Goal: Task Accomplishment & Management: Complete application form

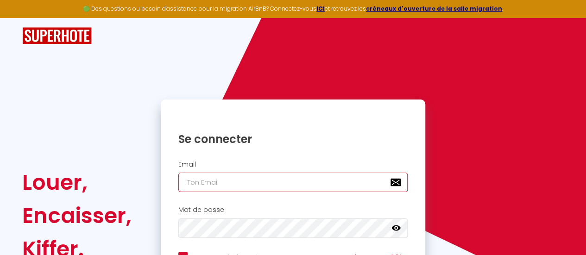
click at [234, 181] on input "email" at bounding box center [293, 182] width 230 height 19
type input "j"
checkbox input "true"
type input "je"
checkbox input "true"
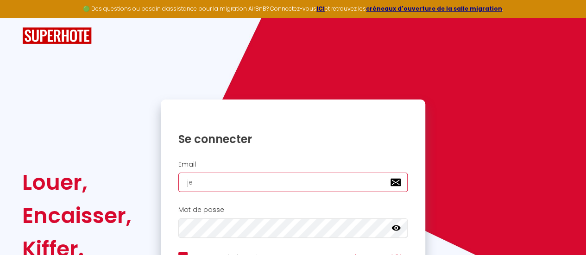
type input "jer"
checkbox input "true"
type input "jere"
checkbox input "true"
type input "jerem"
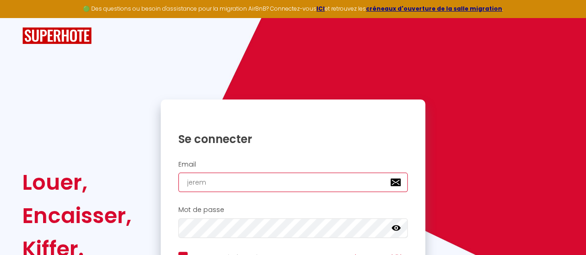
checkbox input "true"
type input "[PERSON_NAME]"
checkbox input "true"
type input "[PERSON_NAME]"
checkbox input "true"
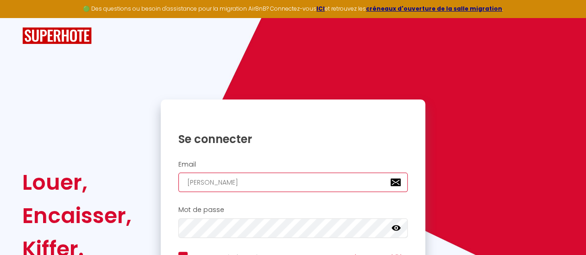
type input "jeremyal"
checkbox input "true"
type input "jeremyali"
checkbox input "true"
type input "jeremyalic"
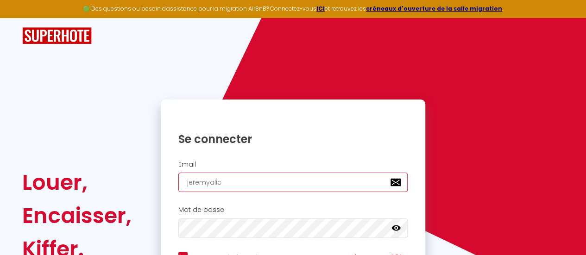
checkbox input "true"
type input "jeremyalici"
checkbox input "true"
type input "jeremyalicia"
checkbox input "true"
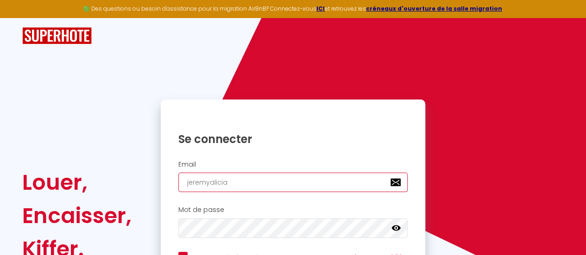
type input "jeremyaliciad"
checkbox input "true"
type input "jeremyaliciadu"
checkbox input "true"
type input "jeremyaliciadub"
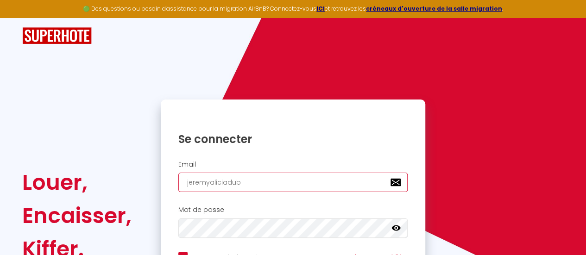
checkbox input "true"
type input "jeremyaliciadubo"
checkbox input "true"
type input "jeremyaliciaduboi"
checkbox input "true"
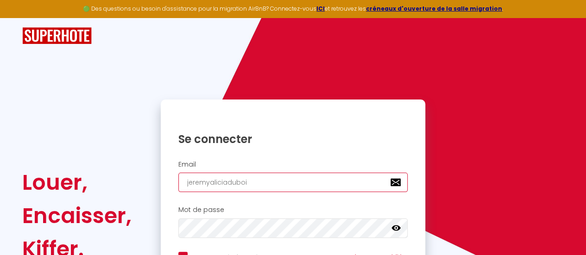
type input "jeremyaliciadubois"
checkbox input "true"
type input "jeremyaliciadubois@"
checkbox input "true"
type input "jeremyaliciadubois@g"
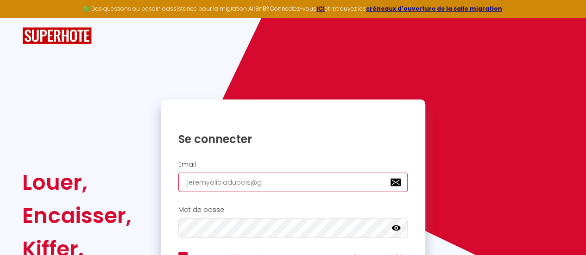
checkbox input "true"
type input "jeremyaliciadubois@gm"
checkbox input "true"
type input "jeremyaliciadubois@gma"
checkbox input "true"
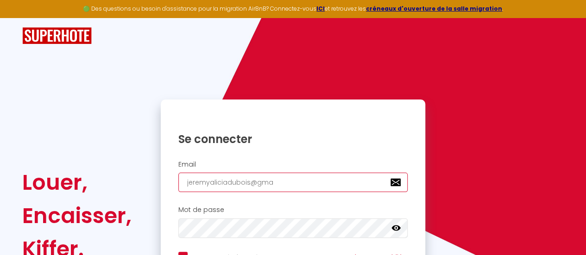
type input "jeremyaliciadubois@gmai"
checkbox input "true"
type input "[EMAIL_ADDRESS]"
checkbox input "true"
type input "[EMAIL_ADDRESS]."
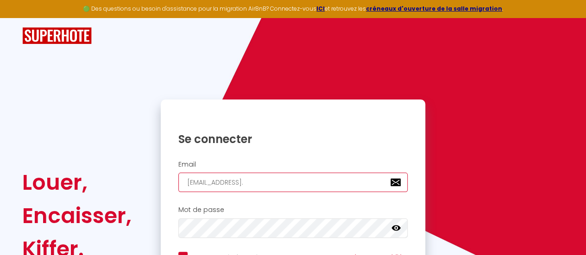
checkbox input "true"
type input "jeremyaliciadubois@gmail.c"
checkbox input "true"
type input "[EMAIL_ADDRESS][DOMAIN_NAME]"
checkbox input "true"
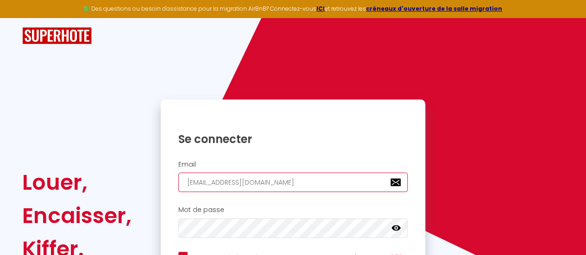
type input "[EMAIL_ADDRESS][DOMAIN_NAME]"
checkbox input "true"
type input "[EMAIL_ADDRESS][DOMAIN_NAME]"
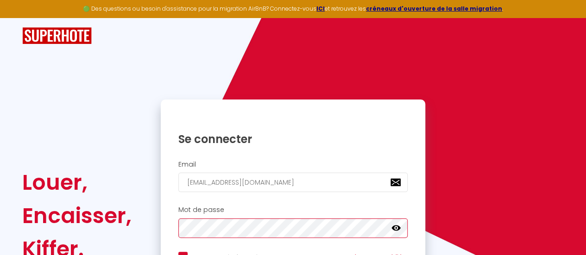
checkbox input "true"
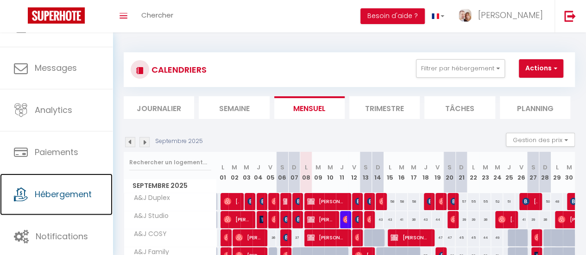
scroll to position [46, 0]
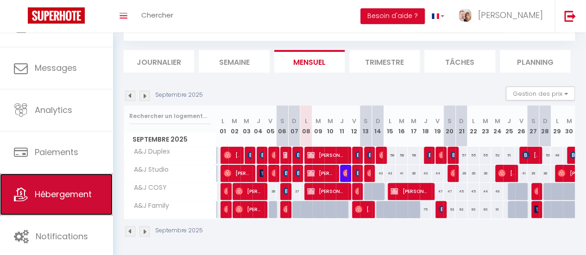
click at [84, 199] on span "Hébergement" at bounding box center [63, 195] width 57 height 12
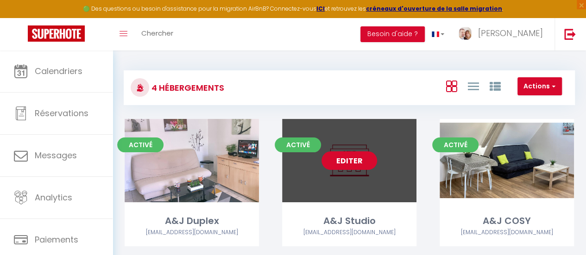
click at [352, 164] on link "Editer" at bounding box center [350, 161] width 56 height 19
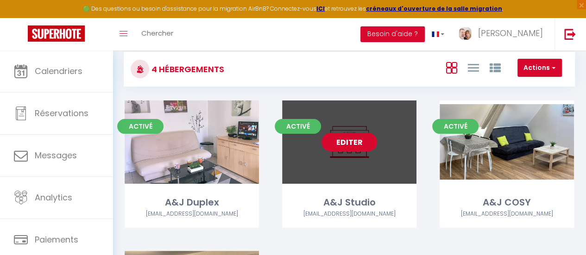
scroll to position [46, 0]
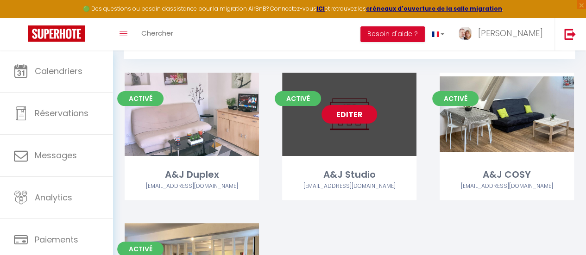
click at [353, 115] on link "Editer" at bounding box center [350, 114] width 56 height 19
click at [346, 114] on link "Editer" at bounding box center [350, 114] width 56 height 19
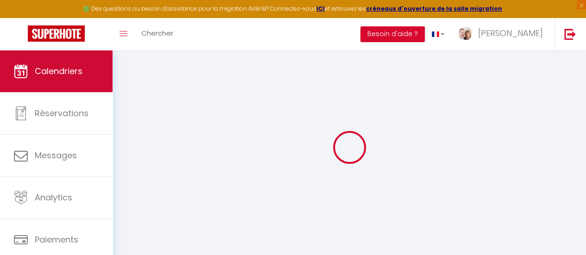
select select
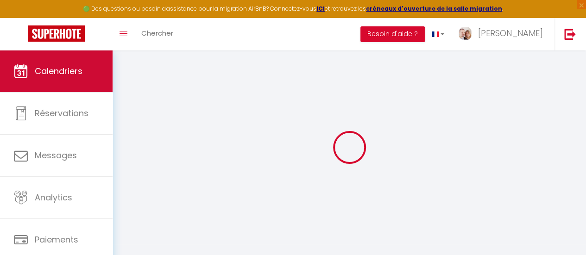
select select
checkbox input "false"
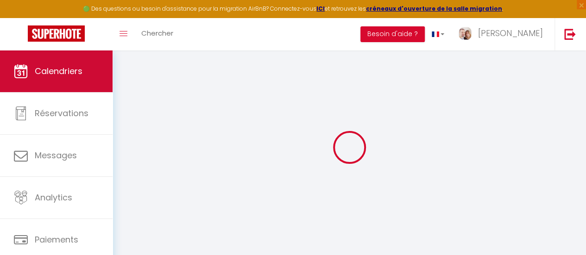
select select
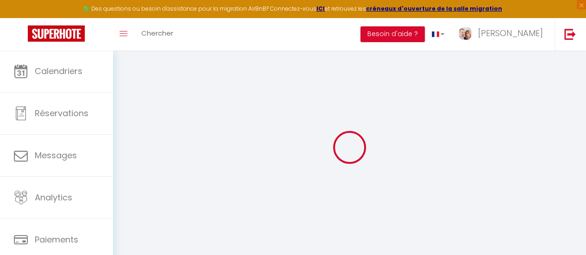
type input "A&J Studio"
type input "[PERSON_NAME] Et [PERSON_NAME]"
type input "[PERSON_NAME]"
type input "[STREET_ADDRESS]"
type input "45250"
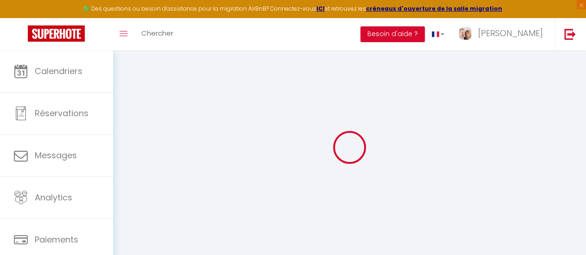
type input "ouzouer sur tézée"
select select "houses"
select select "2"
select select "0"
type input "35"
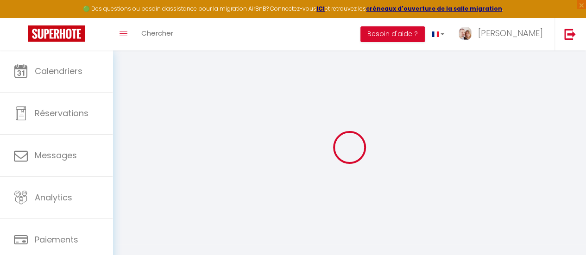
type input "5"
type input "0.50"
type input "200"
select select
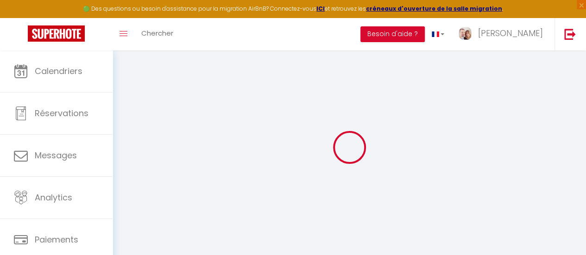
select select
type input "[STREET_ADDRESS]"
type input "45420"
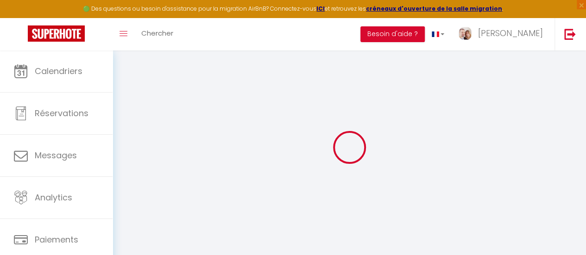
type input "[GEOGRAPHIC_DATA]"
type input "[EMAIL_ADDRESS][DOMAIN_NAME]"
select select "4386"
checkbox input "true"
checkbox input "false"
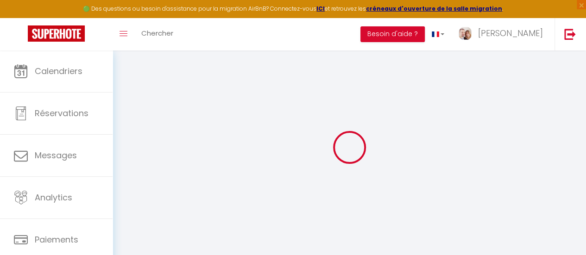
checkbox input "false"
type input "0"
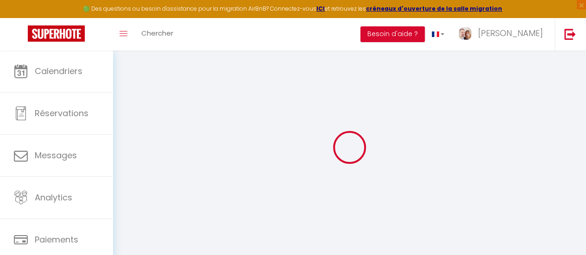
type input "0"
select select
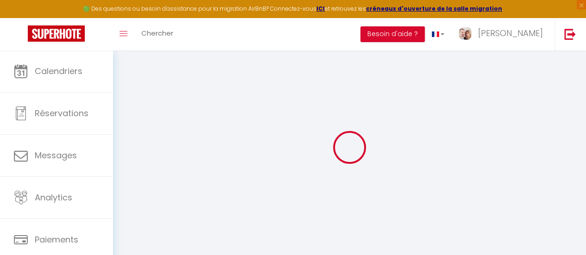
select select
checkbox input "true"
checkbox input "false"
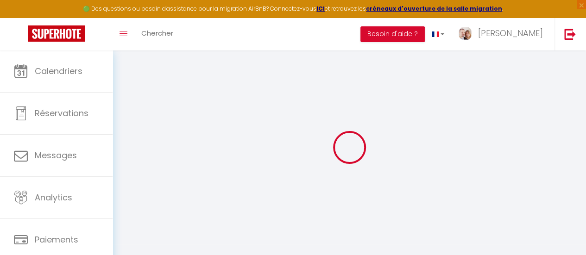
select select
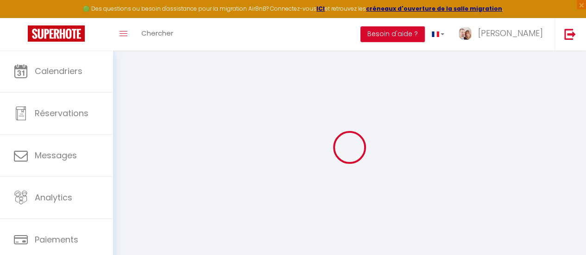
checkbox input "true"
checkbox input "false"
checkbox input "true"
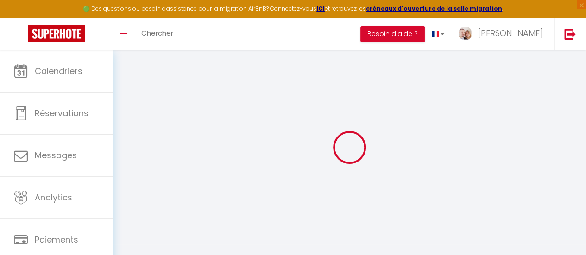
checkbox input "false"
select select "17:00"
select select "23:00"
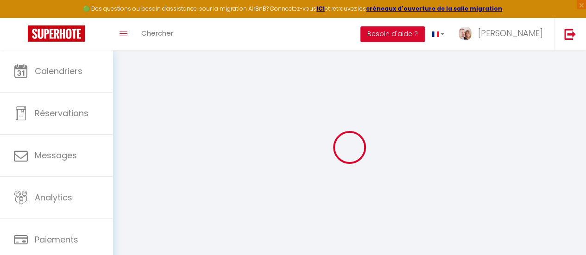
select select "10:00"
select select "30"
select select "120"
checkbox input "true"
checkbox input "false"
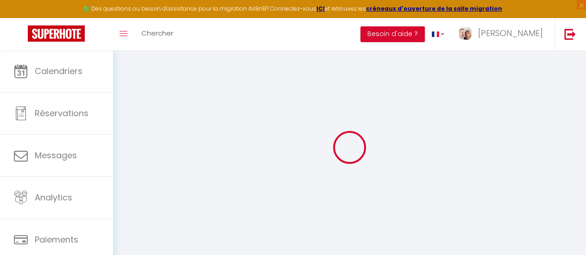
checkbox input "false"
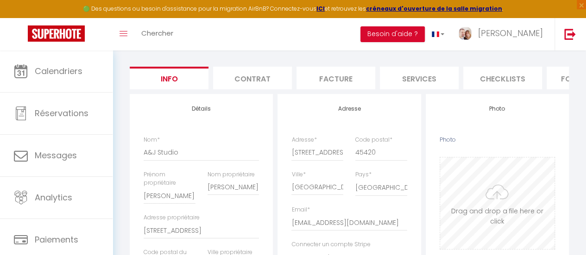
scroll to position [93, 0]
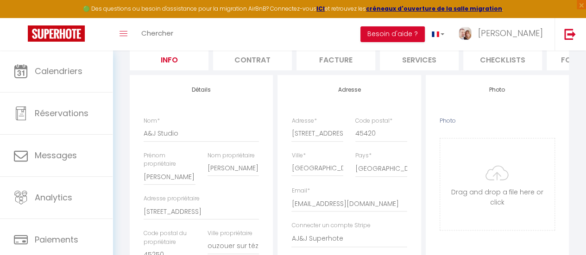
type input "C:\fakepath\le sudio.jpeg"
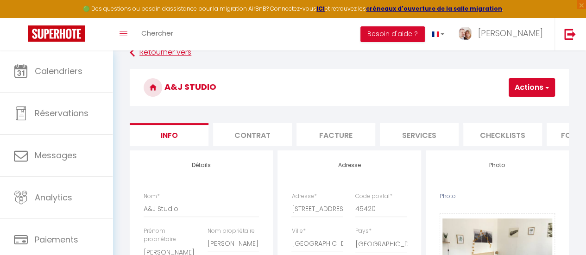
scroll to position [0, 0]
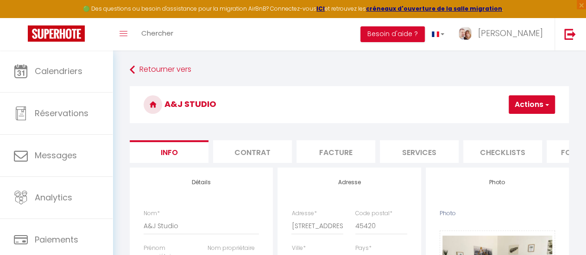
click at [539, 106] on button "Actions" at bounding box center [532, 104] width 46 height 19
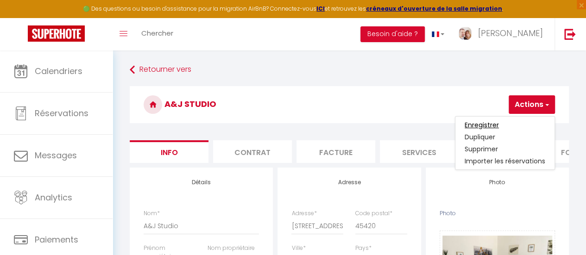
click at [482, 121] on input "Enregistrer" at bounding box center [482, 124] width 34 height 9
